Goal: Task Accomplishment & Management: Manage account settings

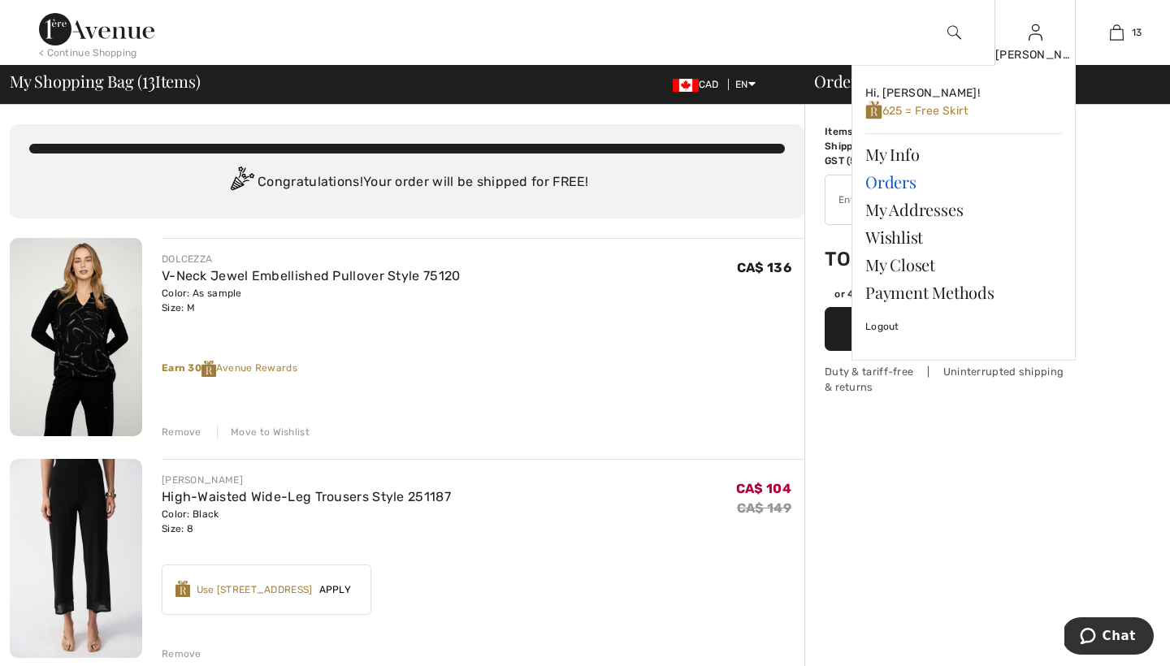
click at [893, 184] on link "Orders" at bounding box center [963, 182] width 197 height 28
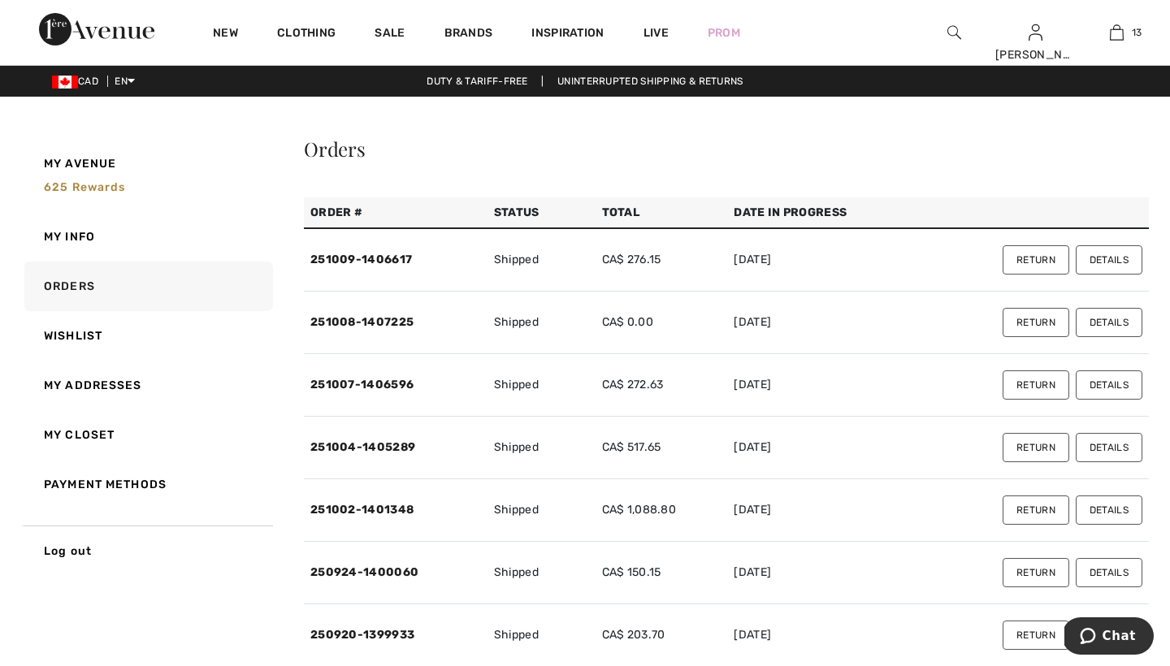
click at [1111, 259] on button "Details" at bounding box center [1109, 259] width 67 height 29
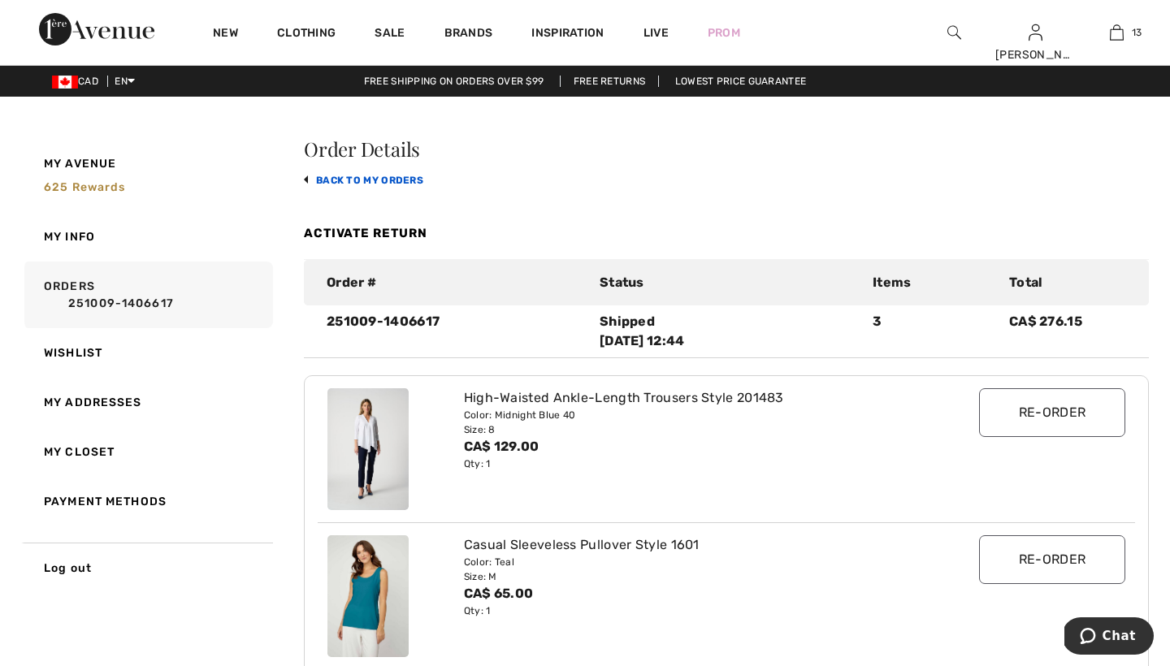
click at [349, 175] on link "back to My Orders" at bounding box center [363, 180] width 119 height 11
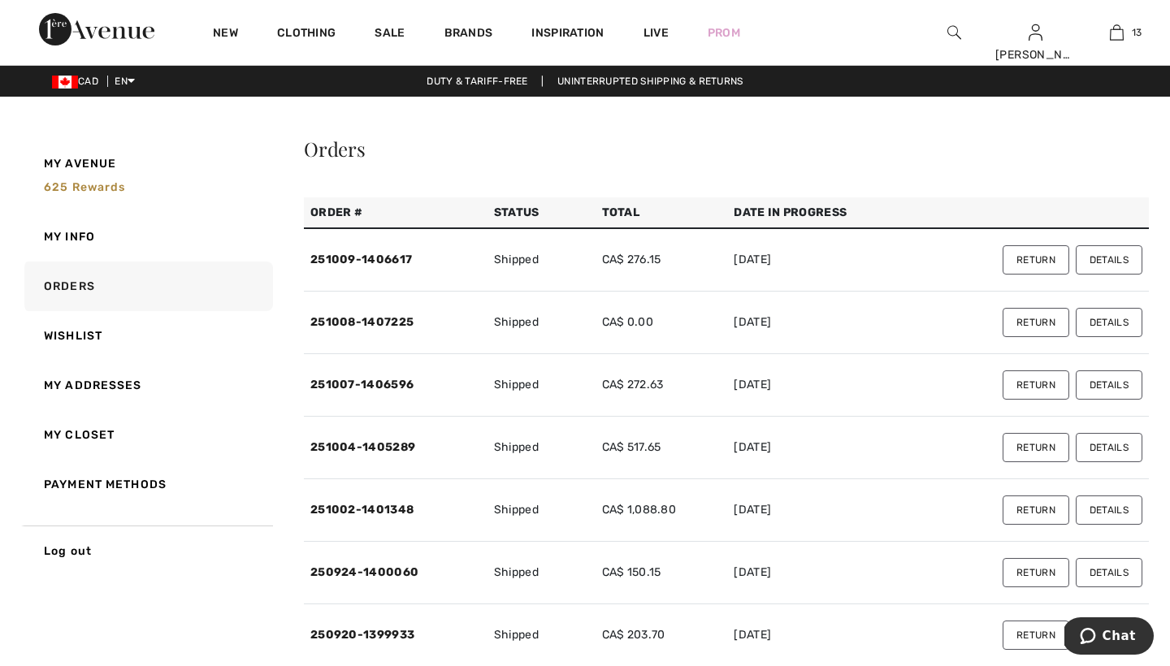
click at [1106, 318] on button "Details" at bounding box center [1109, 322] width 67 height 29
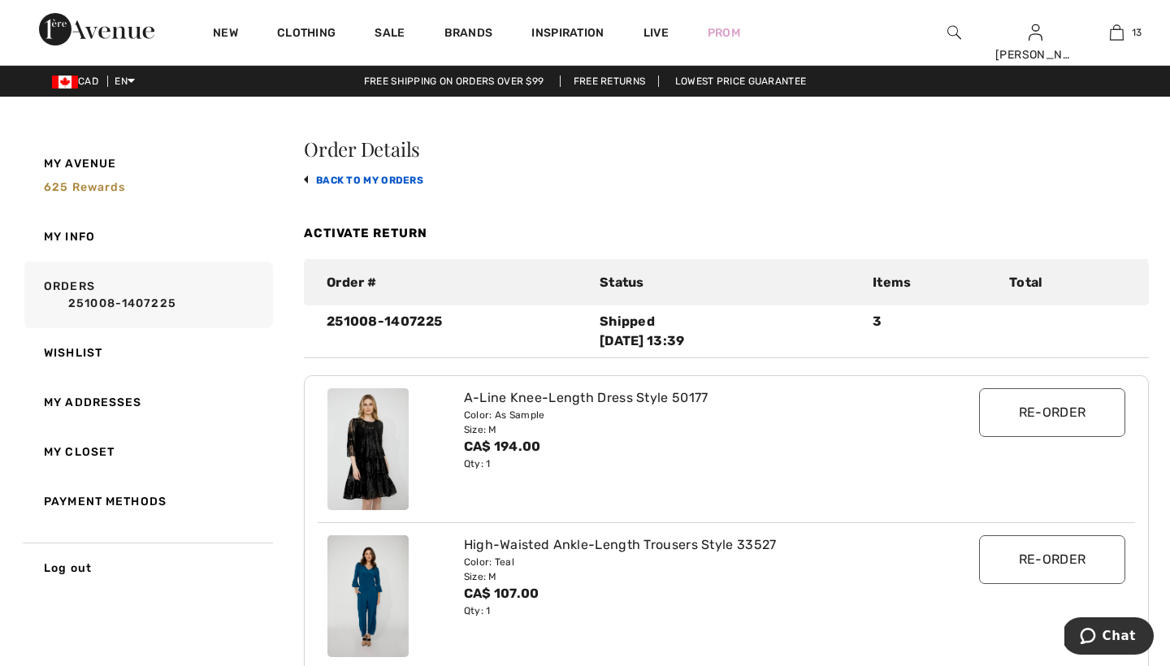
click at [405, 176] on link "back to My Orders" at bounding box center [363, 180] width 119 height 11
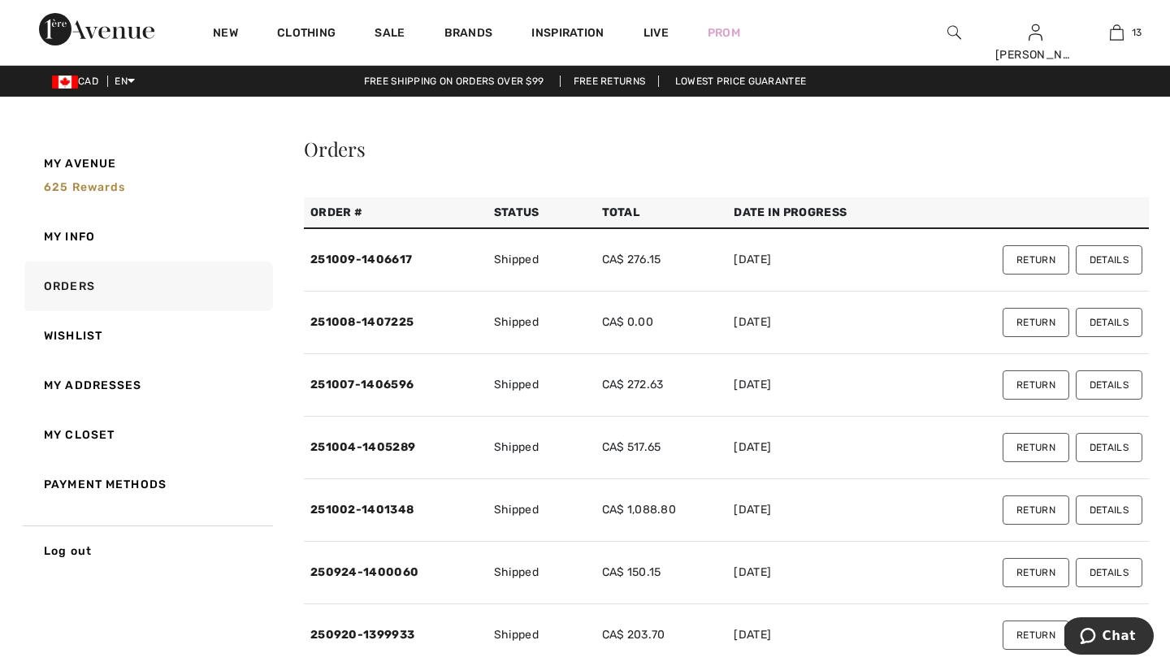
click at [1118, 384] on button "Details" at bounding box center [1109, 384] width 67 height 29
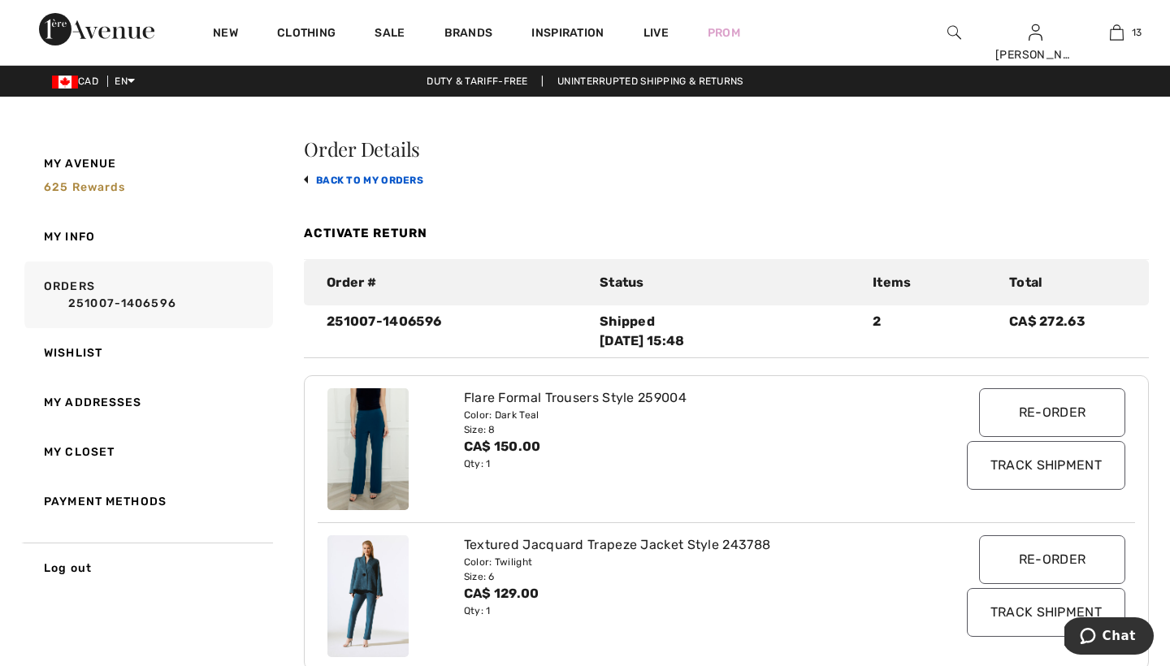
click at [323, 180] on link "back to My Orders" at bounding box center [363, 180] width 119 height 11
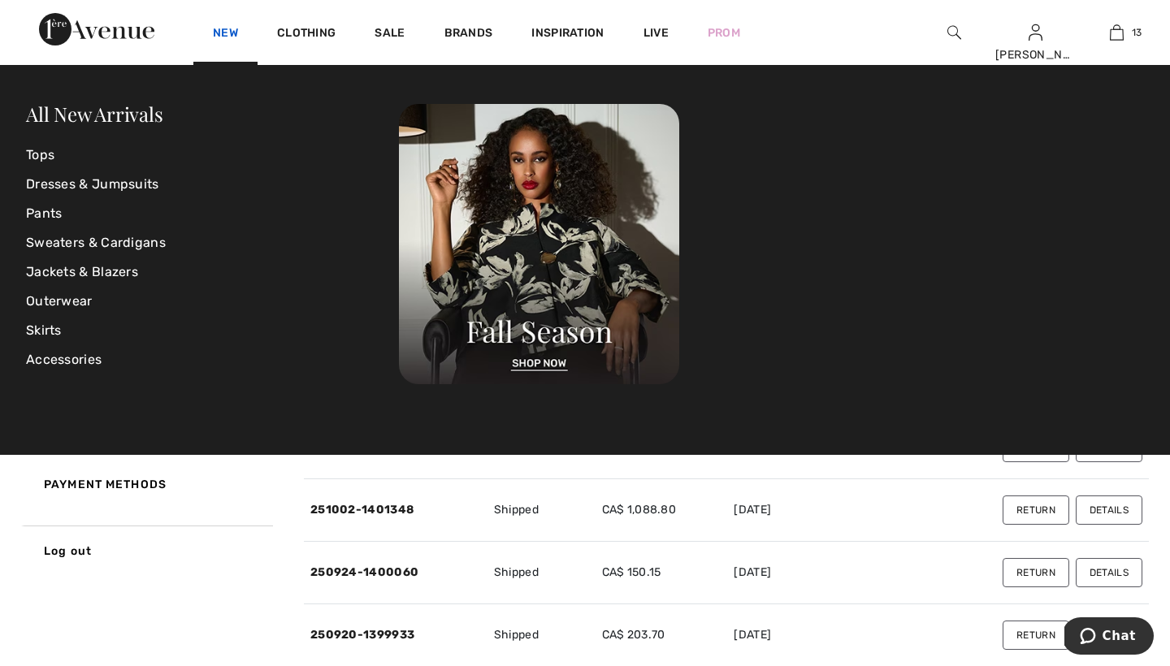
click at [232, 30] on link "New" at bounding box center [225, 34] width 25 height 17
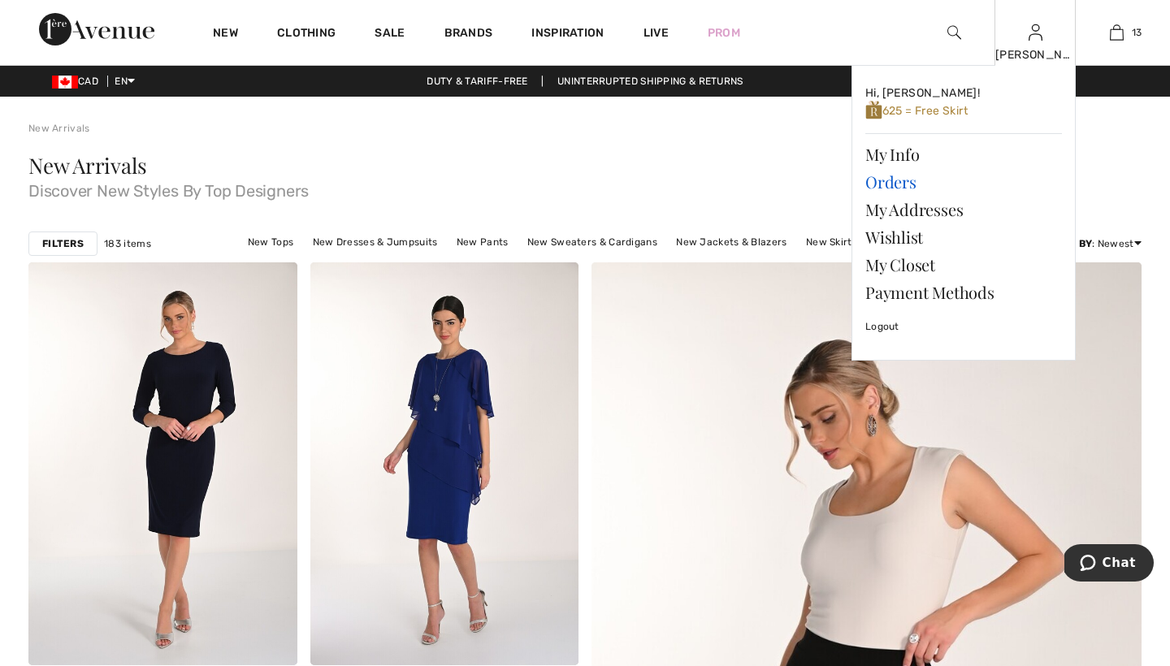
click at [883, 180] on link "Orders" at bounding box center [963, 182] width 197 height 28
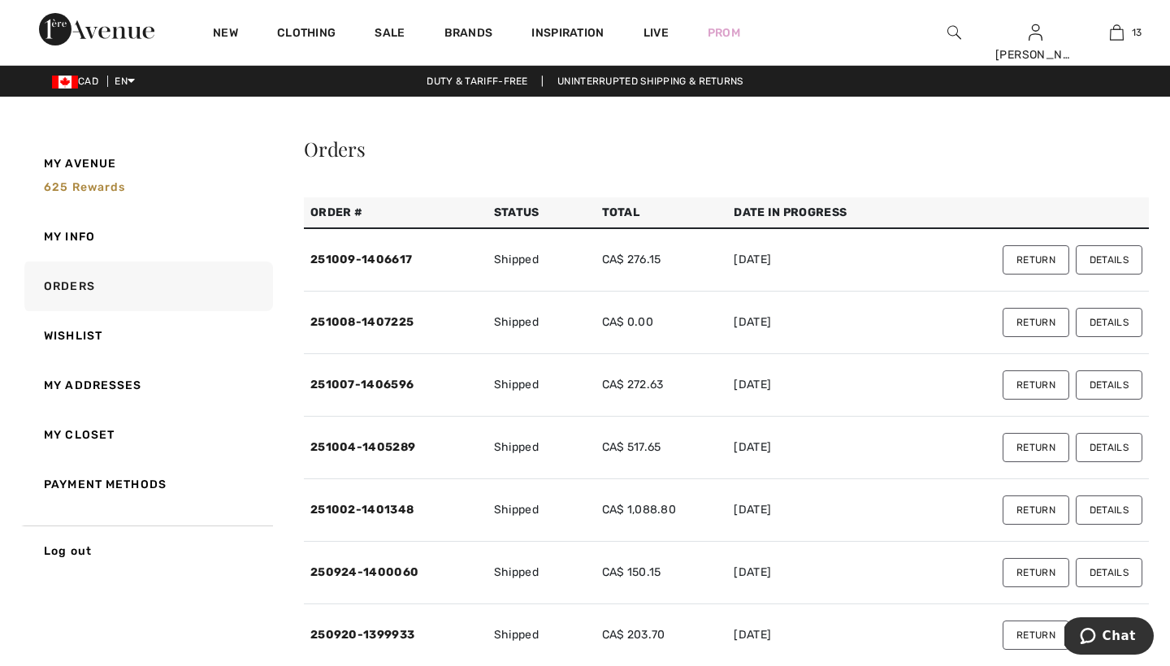
click at [1102, 392] on button "Details" at bounding box center [1109, 384] width 67 height 29
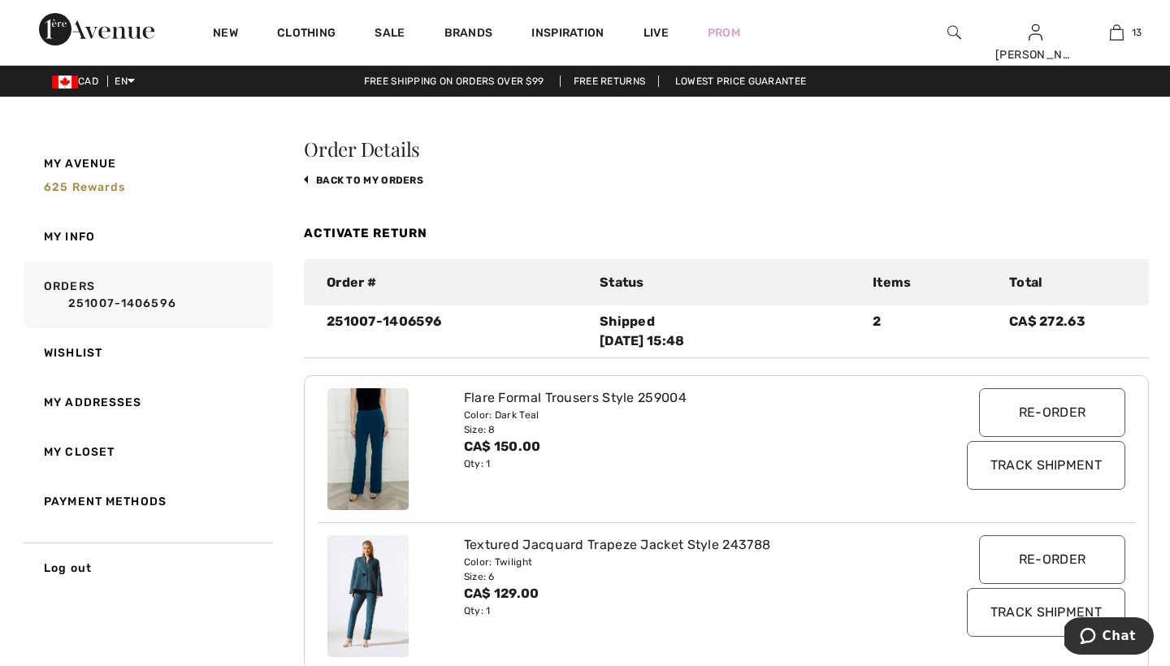
click at [871, 423] on div "Size: 8" at bounding box center [692, 429] width 457 height 15
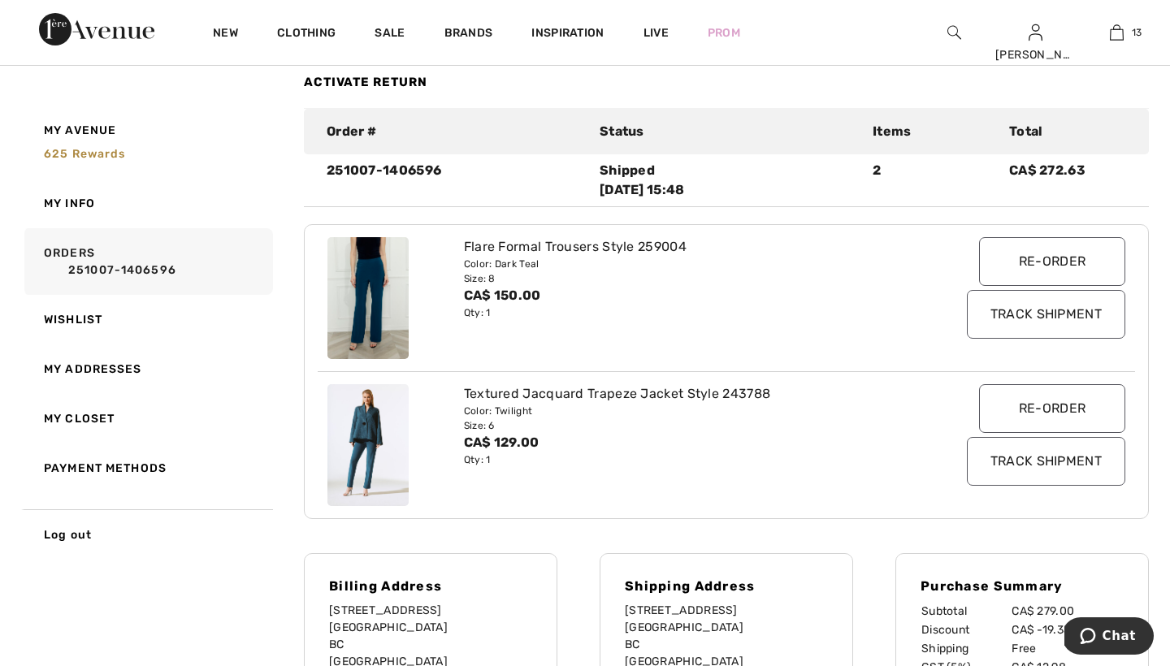
scroll to position [153, 0]
click at [1012, 310] on input "Track Shipment" at bounding box center [1046, 312] width 158 height 49
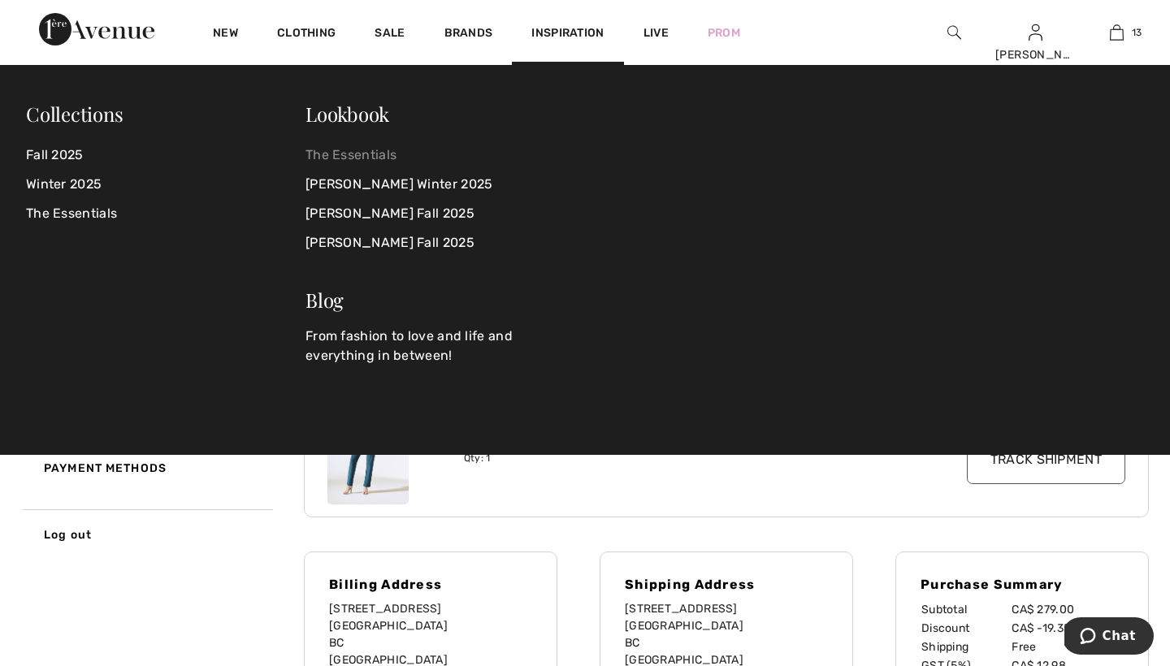
click at [340, 154] on link "The Essentials" at bounding box center [435, 155] width 260 height 29
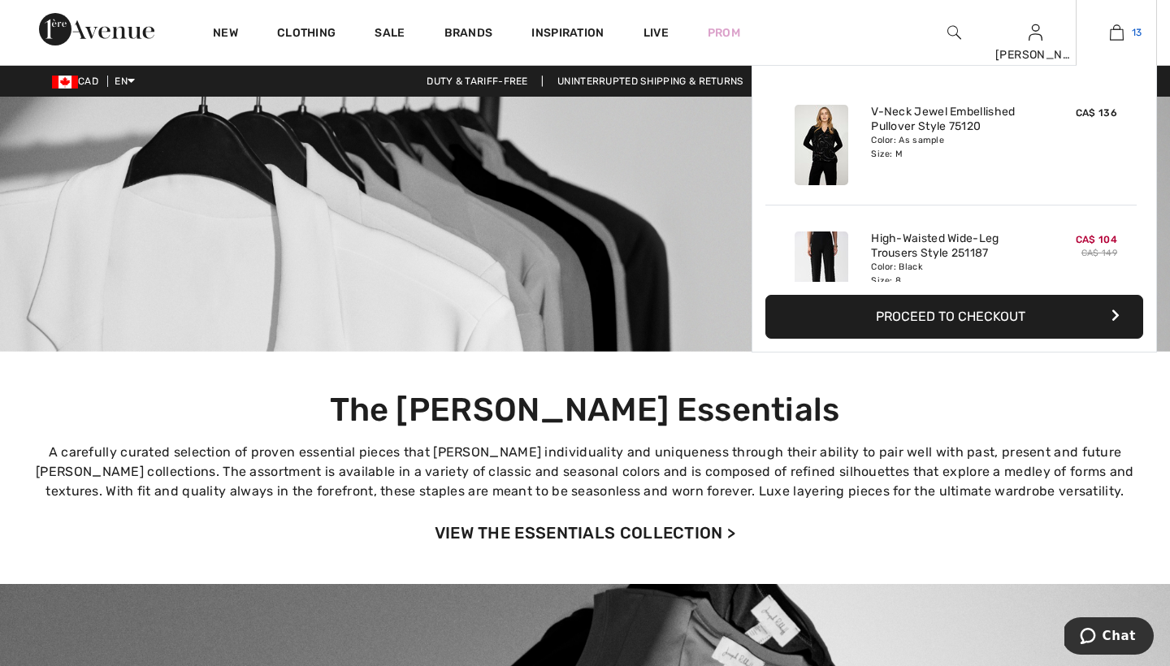
click at [1116, 35] on img at bounding box center [1117, 32] width 14 height 19
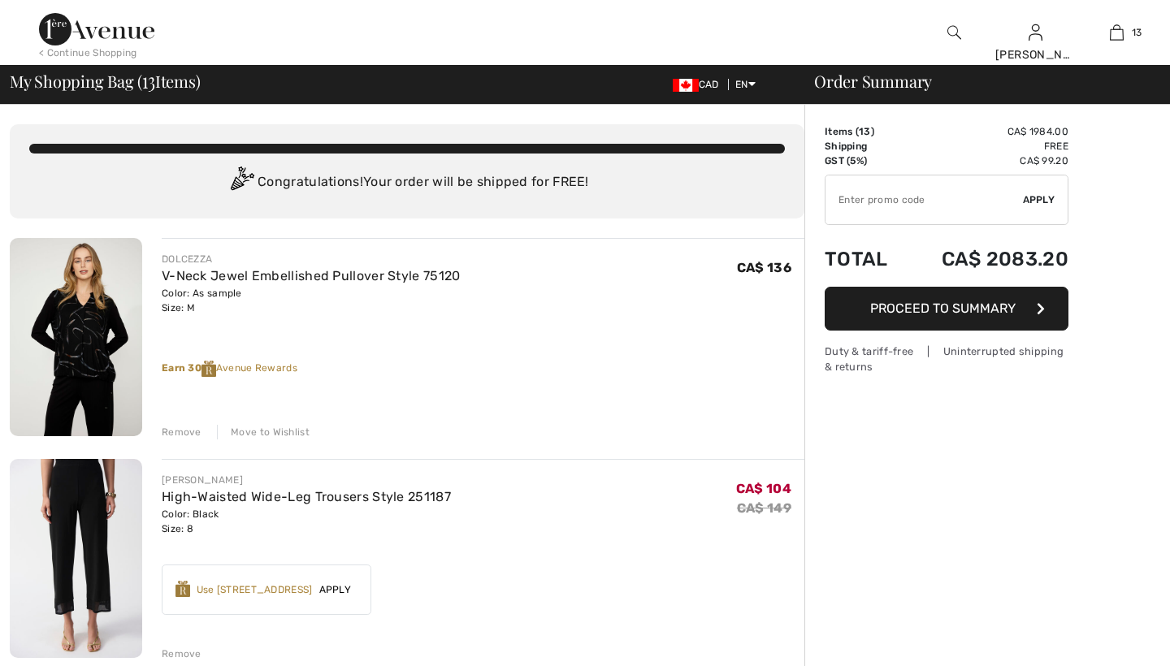
checkbox input "true"
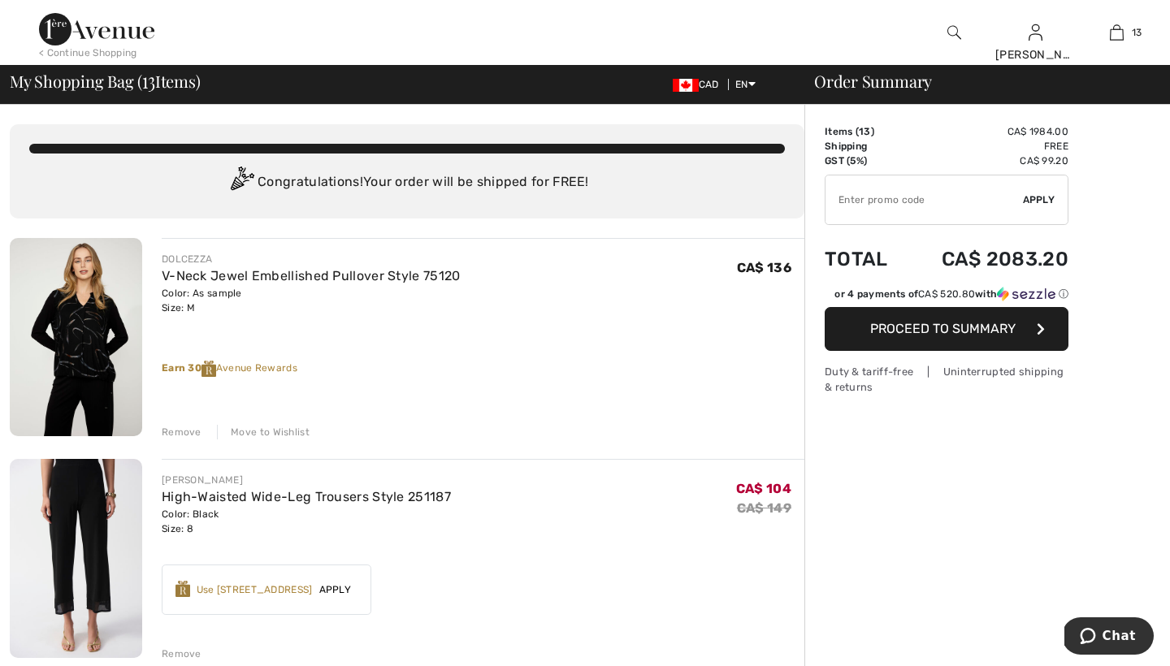
scroll to position [17, 0]
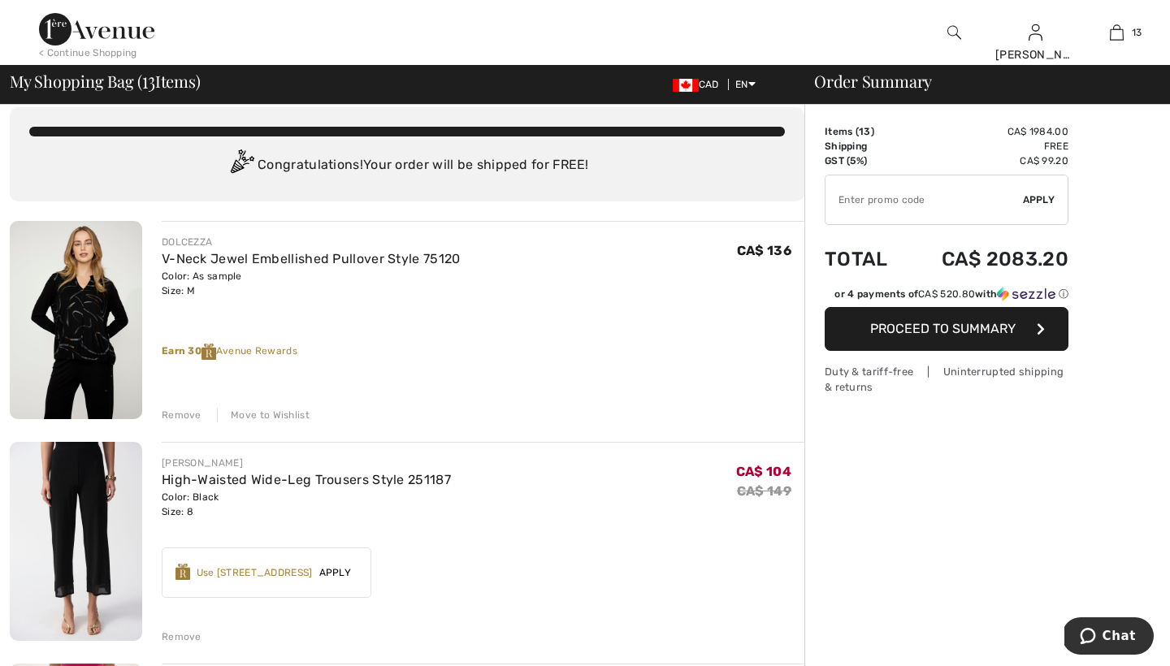
click at [183, 414] on div "Remove" at bounding box center [182, 415] width 40 height 15
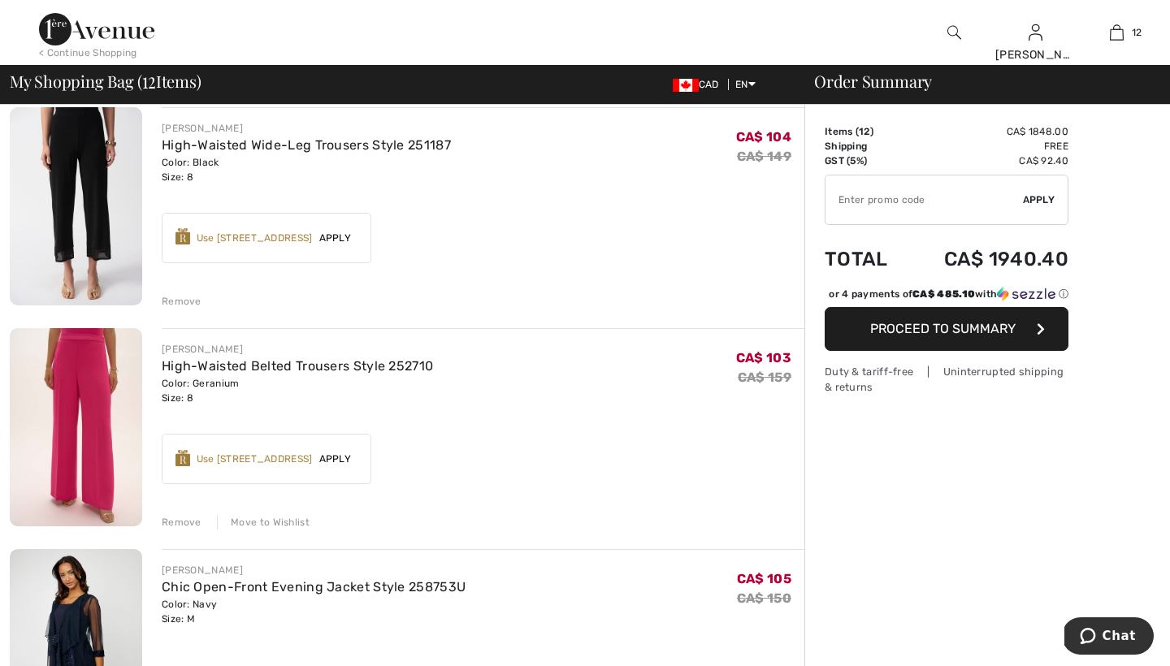
scroll to position [250, 0]
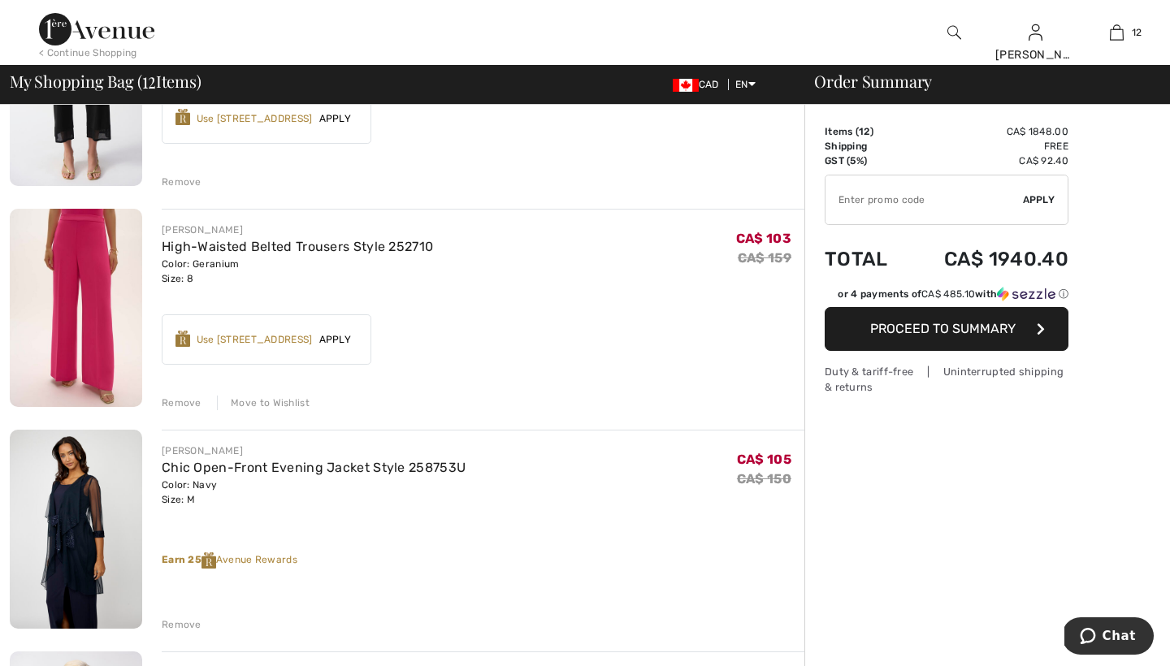
click at [189, 405] on div "Remove" at bounding box center [182, 403] width 40 height 15
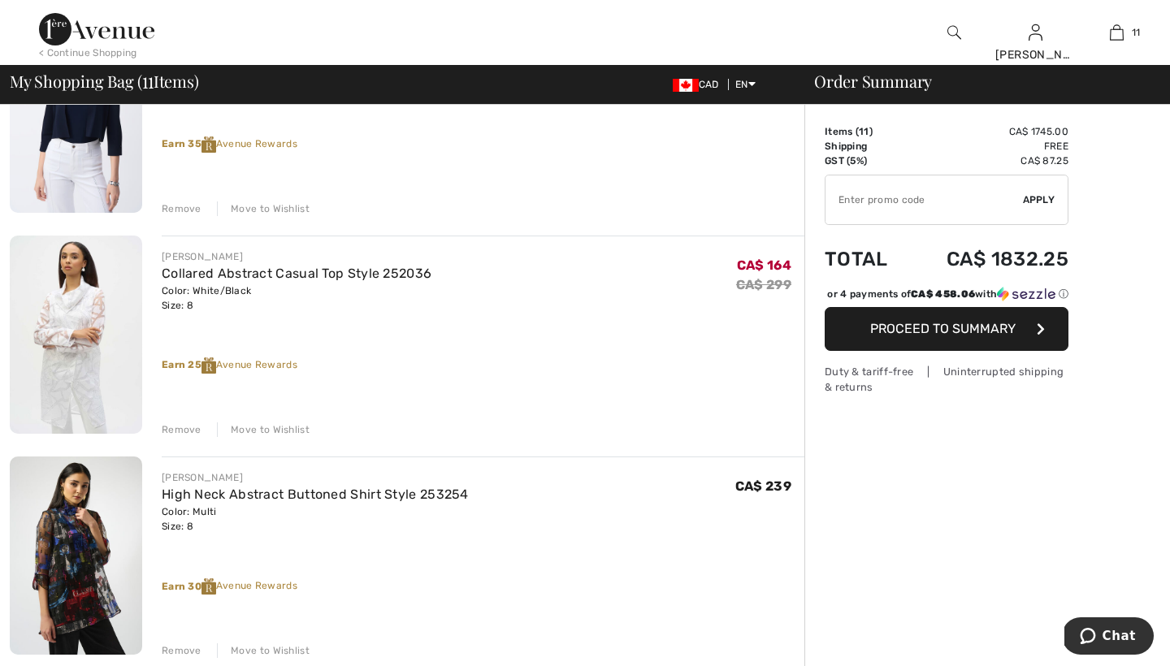
scroll to position [889, 0]
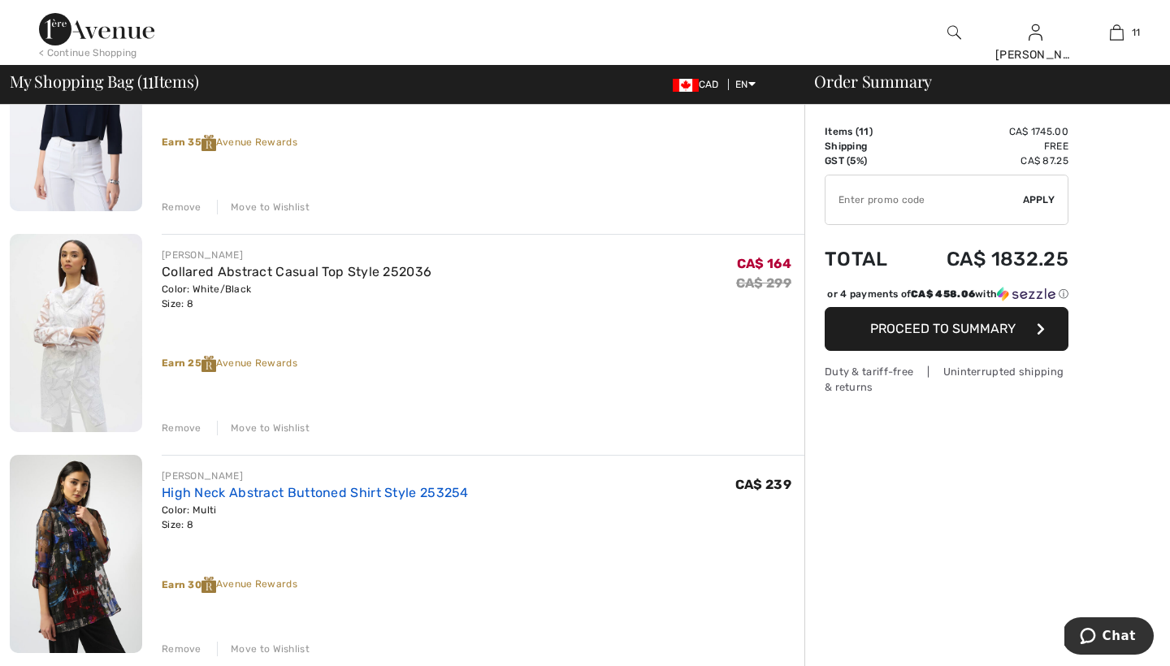
click at [253, 489] on link "High Neck Abstract Buttoned Shirt Style 253254" at bounding box center [315, 492] width 307 height 15
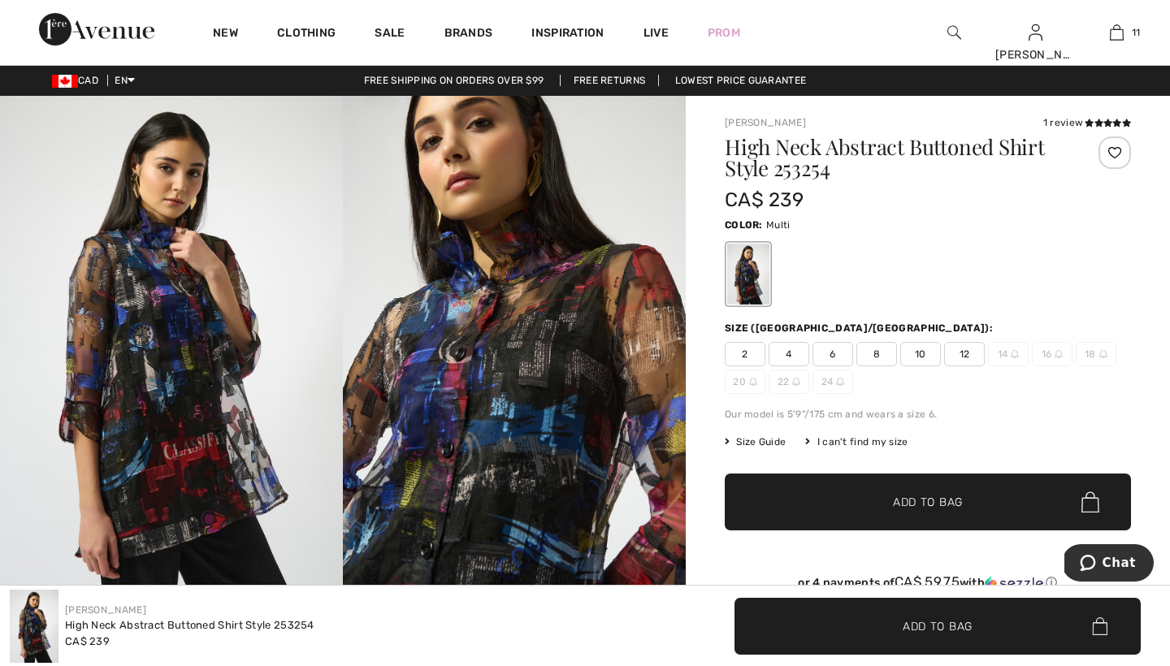
scroll to position [1, 0]
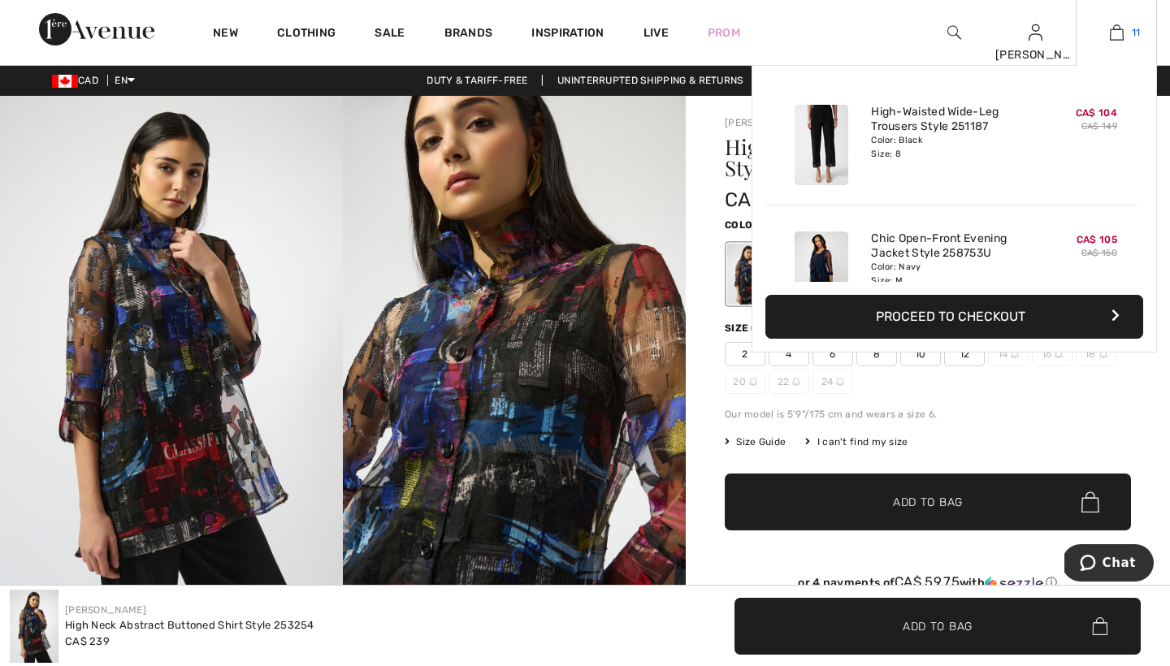
click at [1115, 29] on img at bounding box center [1117, 32] width 14 height 19
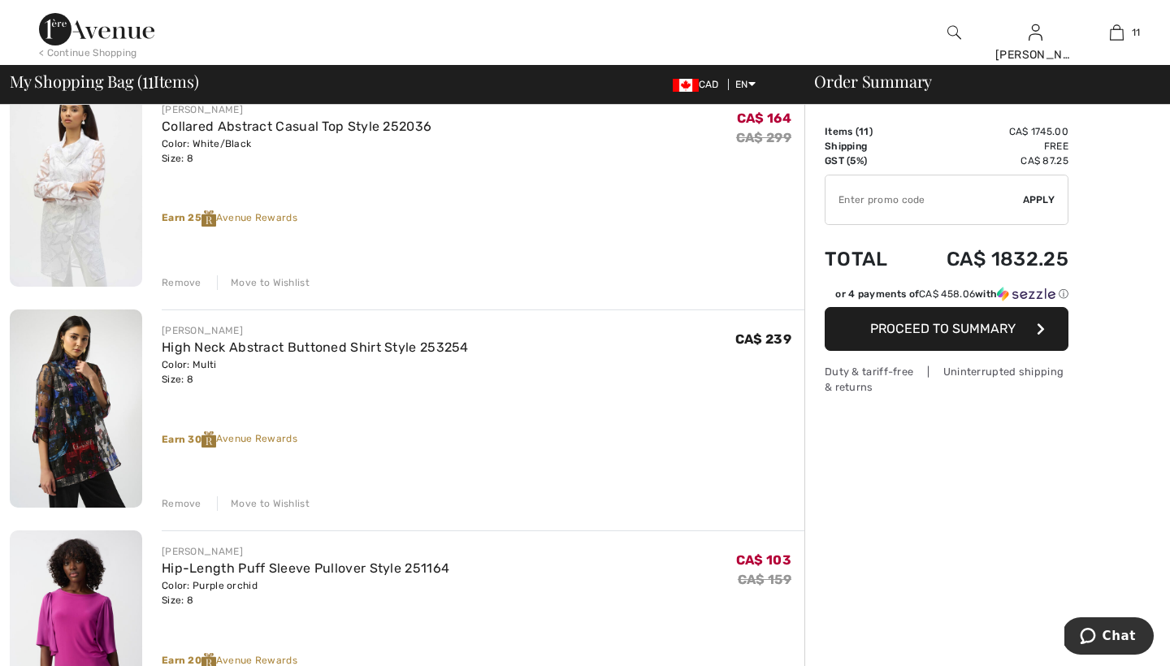
scroll to position [1036, 0]
click at [185, 500] on div "Remove" at bounding box center [182, 502] width 40 height 15
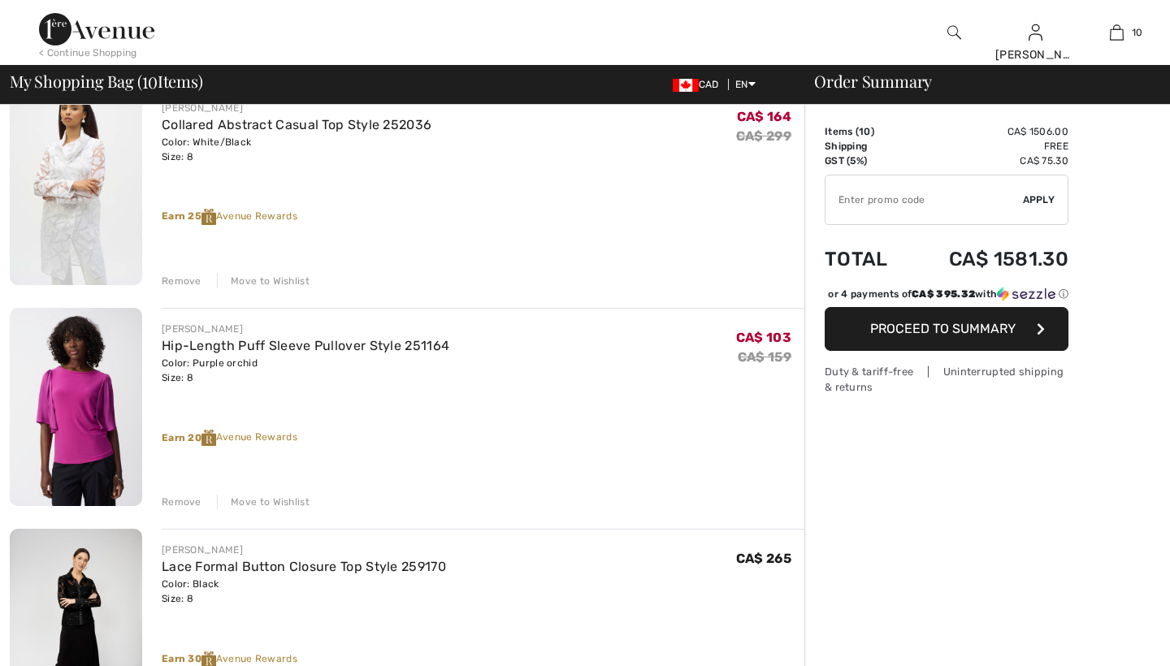
scroll to position [0, 0]
